Goal: Task Accomplishment & Management: Use online tool/utility

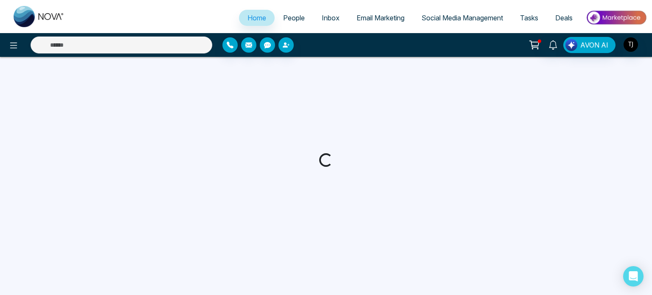
select select "*"
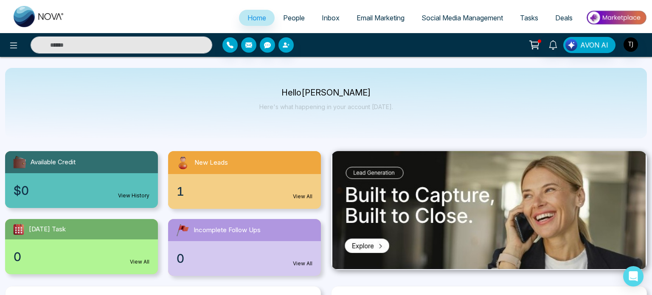
click at [364, 15] on body "**********" at bounding box center [326, 147] width 652 height 295
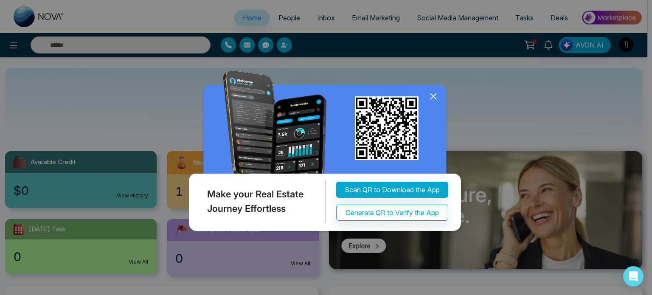
click at [435, 95] on icon at bounding box center [433, 96] width 6 height 6
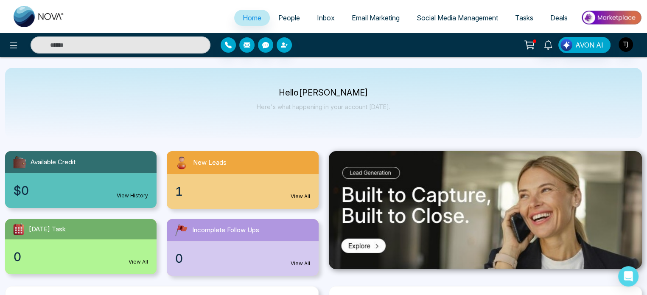
click at [378, 19] on span "Email Marketing" at bounding box center [376, 18] width 48 height 8
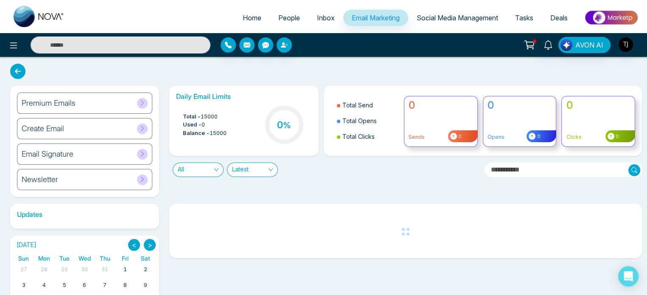
click at [87, 106] on div "Premium Emails" at bounding box center [84, 103] width 135 height 21
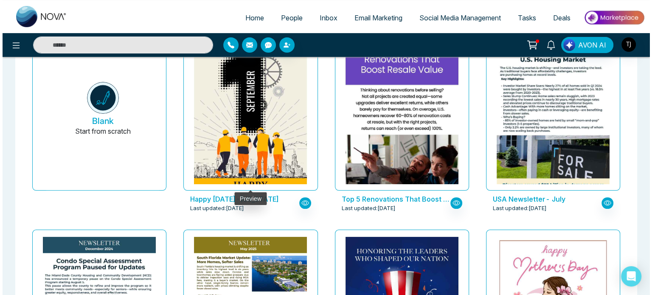
scroll to position [95, 0]
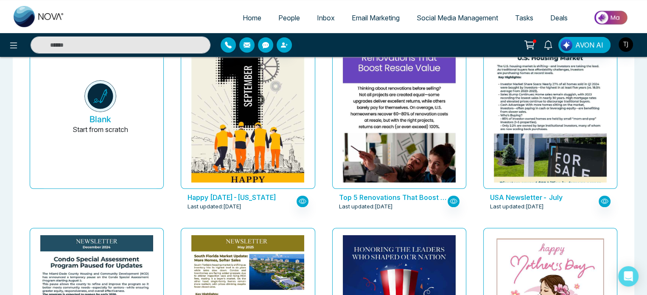
click at [275, 198] on p "Happy Labour Day 2025-Florida" at bounding box center [242, 197] width 109 height 10
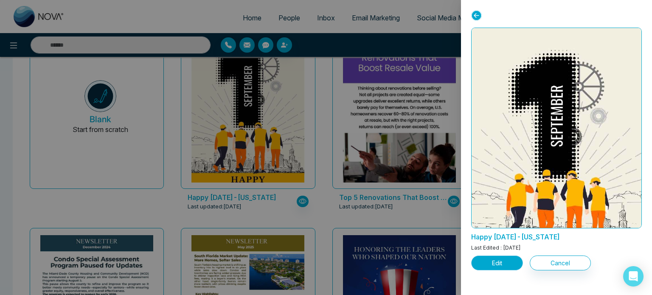
click at [501, 263] on button "Edit" at bounding box center [497, 262] width 52 height 15
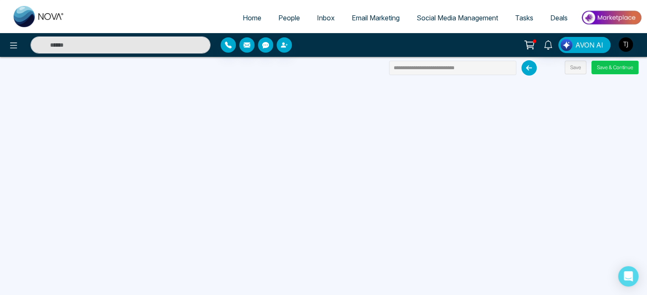
click at [612, 67] on button "Save & Continue" at bounding box center [615, 68] width 47 height 14
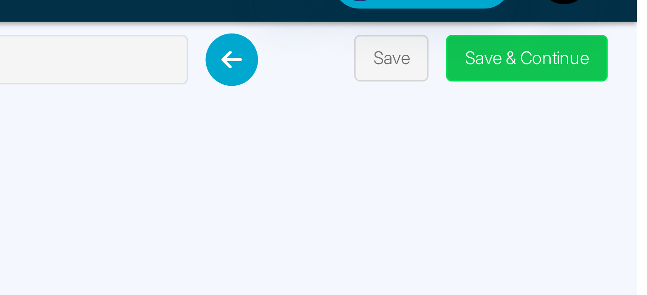
click at [616, 63] on button "Save & Continue" at bounding box center [615, 68] width 47 height 14
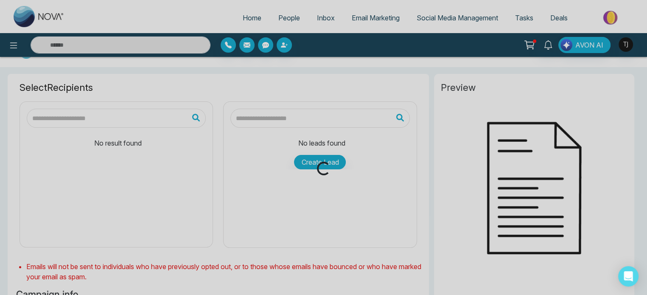
scroll to position [27, 0]
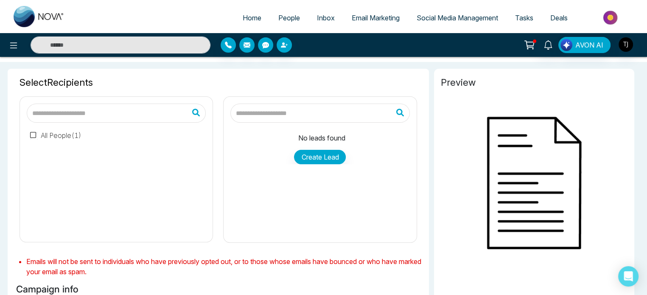
type input "**********"
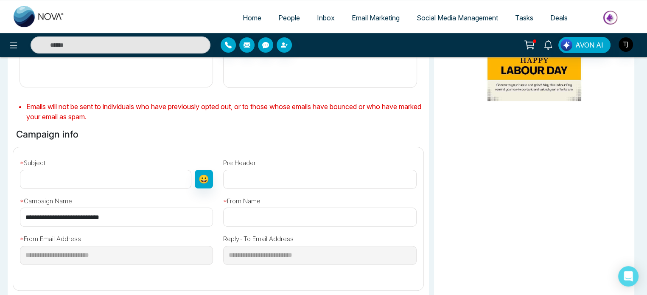
scroll to position [185, 0]
click at [117, 215] on input "**********" at bounding box center [116, 217] width 193 height 19
drag, startPoint x: 75, startPoint y: 199, endPoint x: 13, endPoint y: 194, distance: 61.7
click at [13, 194] on div "**********" at bounding box center [218, 216] width 421 height 136
copy label "* Campaign Name"
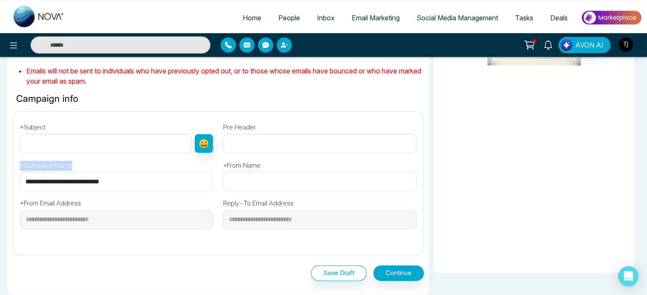
scroll to position [224, 0]
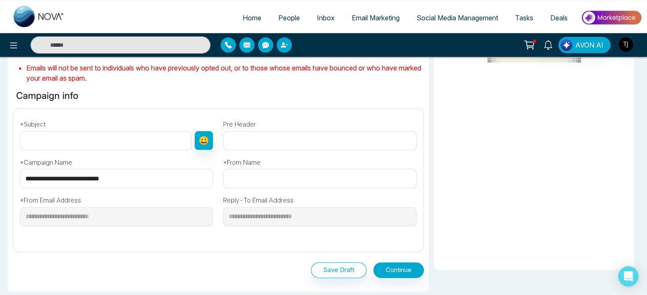
click at [239, 179] on input "text" at bounding box center [319, 178] width 193 height 19
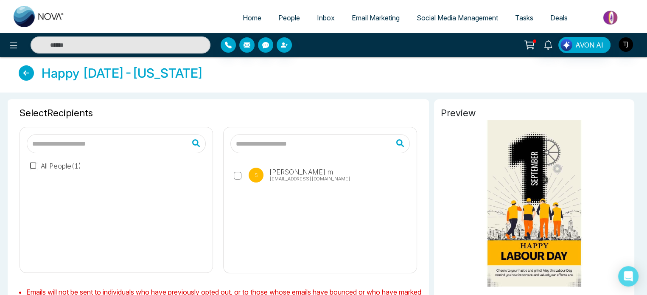
scroll to position [0, 0]
click at [241, 22] on link "Home" at bounding box center [252, 18] width 36 height 16
select select "*"
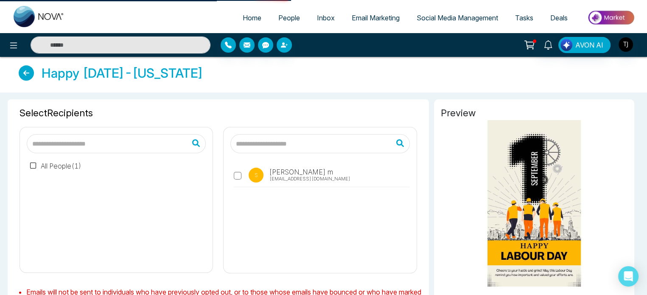
select select "*"
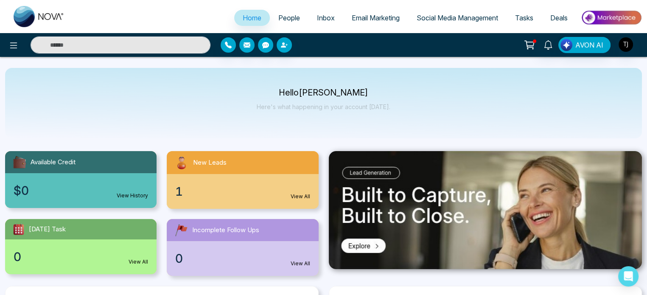
click at [361, 19] on span "Email Marketing" at bounding box center [376, 18] width 48 height 8
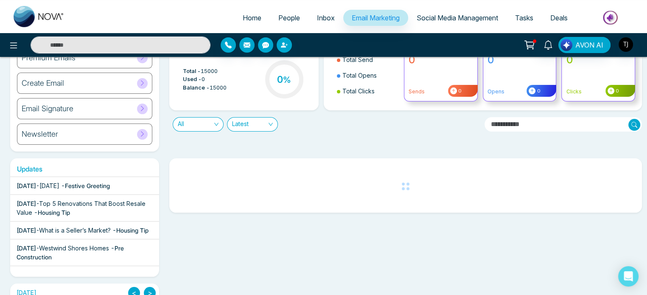
scroll to position [46, 0]
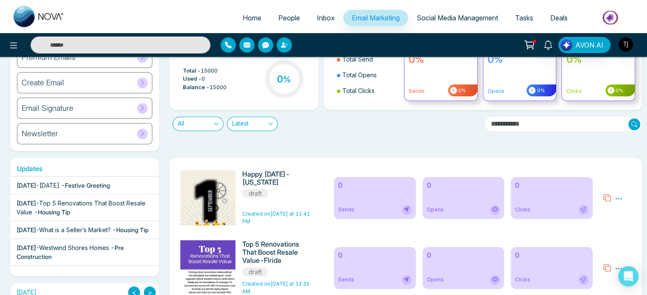
click at [122, 109] on div "Email Signature" at bounding box center [84, 108] width 135 height 21
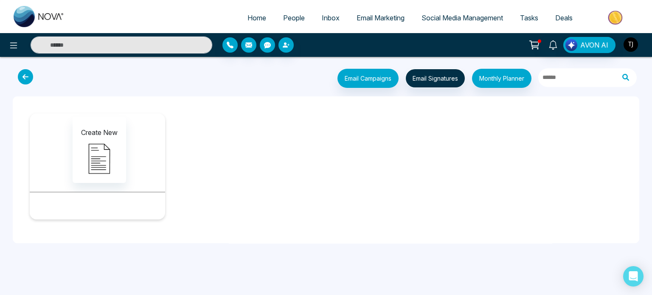
click at [631, 43] on img "button" at bounding box center [630, 44] width 14 height 14
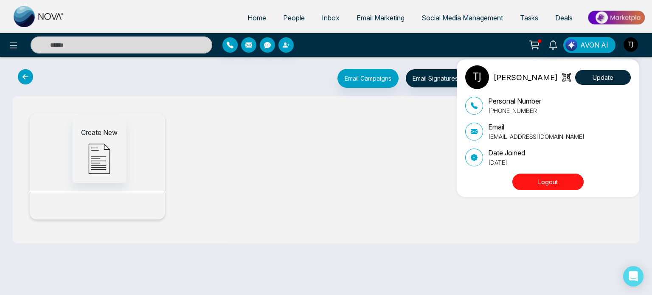
click at [551, 184] on button "Logout" at bounding box center [547, 182] width 71 height 17
